Goal: Task Accomplishment & Management: Use online tool/utility

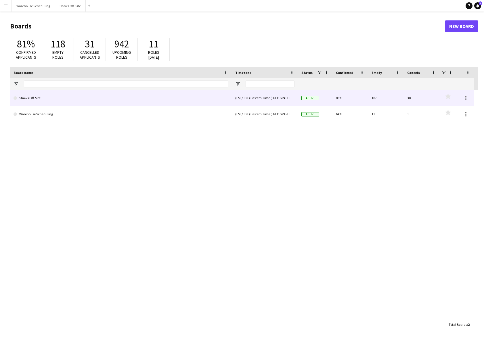
click at [96, 98] on link "Shows Off-Site" at bounding box center [121, 98] width 215 height 16
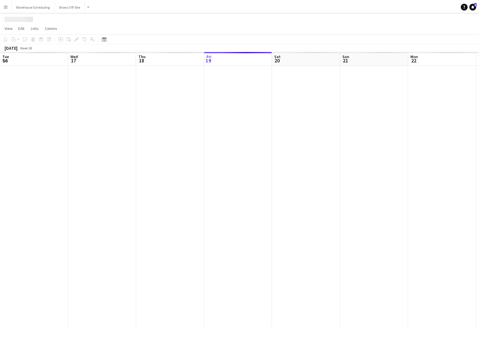
scroll to position [0, 137]
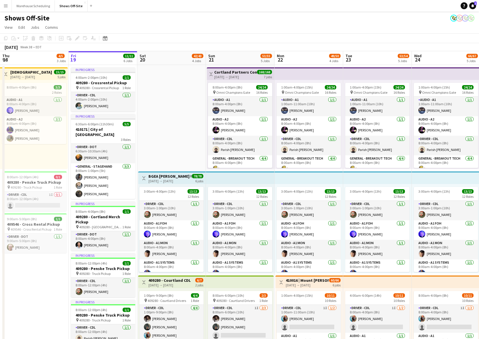
click at [110, 36] on app-toolbar "Copy Paste Paste Command V Paste with crew Command Shift V Paste linked Job [GE…" at bounding box center [239, 38] width 479 height 10
click at [105, 38] on icon at bounding box center [105, 39] width 2 height 2
click at [150, 56] on span "Next month" at bounding box center [151, 57] width 11 height 11
click at [110, 109] on span "20" at bounding box center [106, 110] width 7 height 7
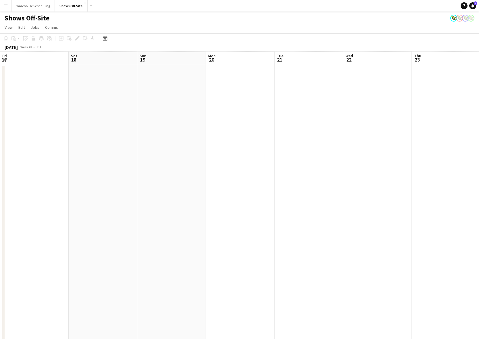
scroll to position [0, 198]
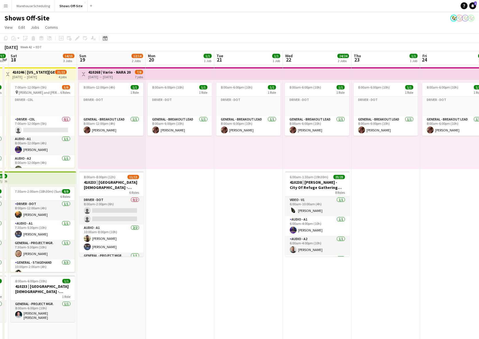
click at [106, 37] on icon at bounding box center [105, 38] width 4 height 5
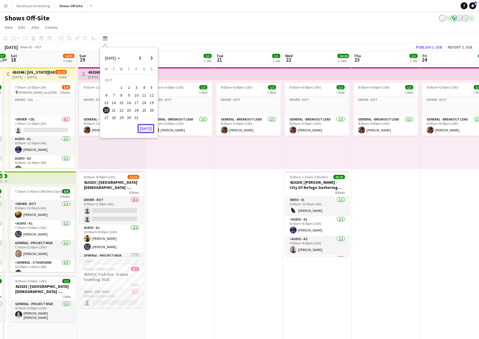
click at [148, 128] on button "[DATE]" at bounding box center [146, 128] width 17 height 9
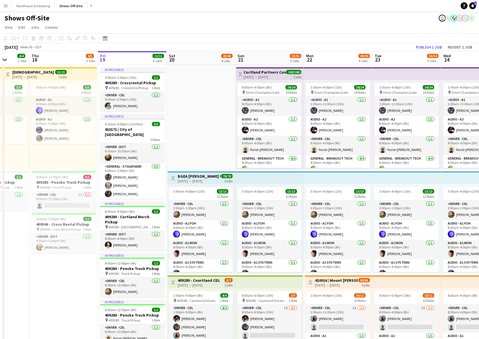
scroll to position [0, 215]
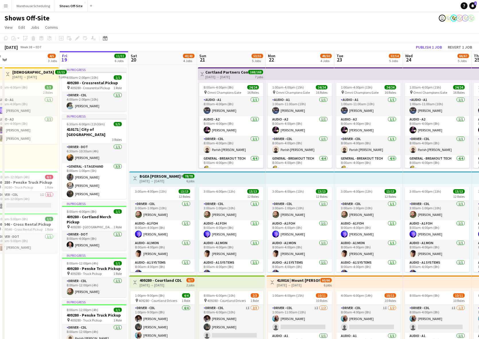
drag, startPoint x: 224, startPoint y: 130, endPoint x: 159, endPoint y: 127, distance: 65.0
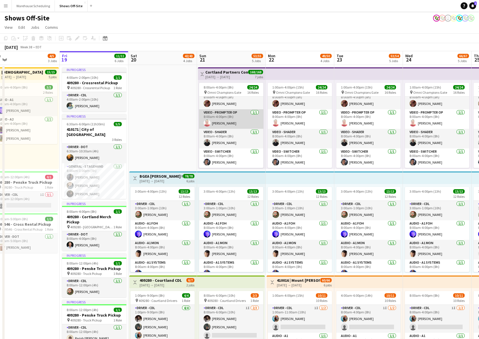
scroll to position [307, 0]
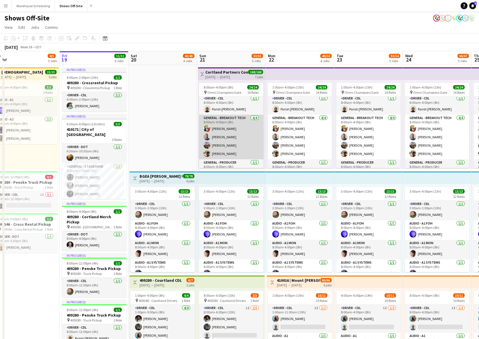
click at [234, 127] on app-card-role "General - Breakout Tech [DATE] 8:00am-4:00pm (8h) [PERSON_NAME] [PERSON_NAME] […" at bounding box center [231, 137] width 64 height 45
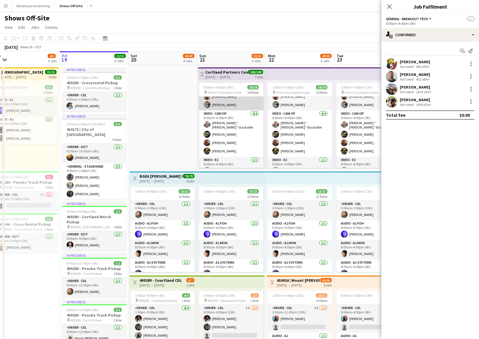
scroll to position [211, 0]
